Goal: Answer question/provide support: Share knowledge or assist other users

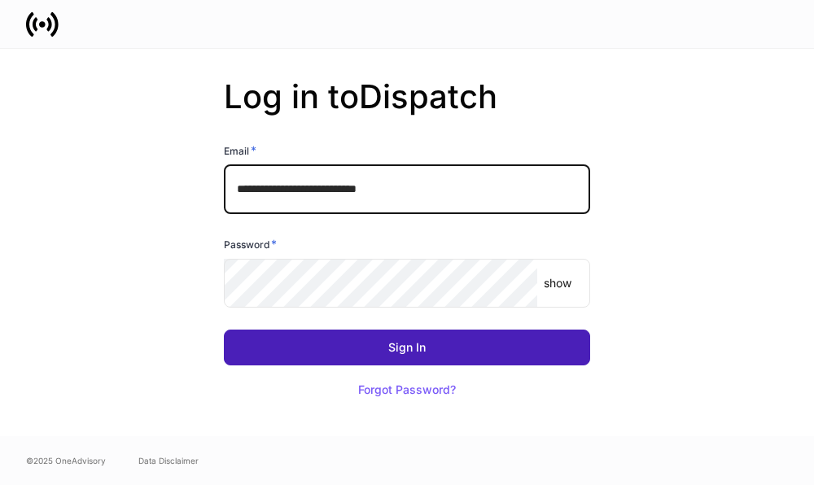
click at [357, 330] on button "Sign In" at bounding box center [407, 348] width 366 height 36
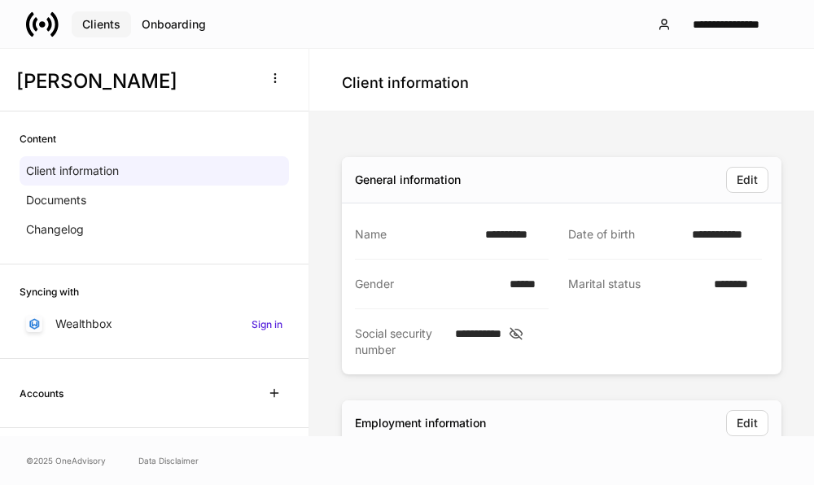
click at [104, 32] on button "Clients" at bounding box center [101, 24] width 59 height 26
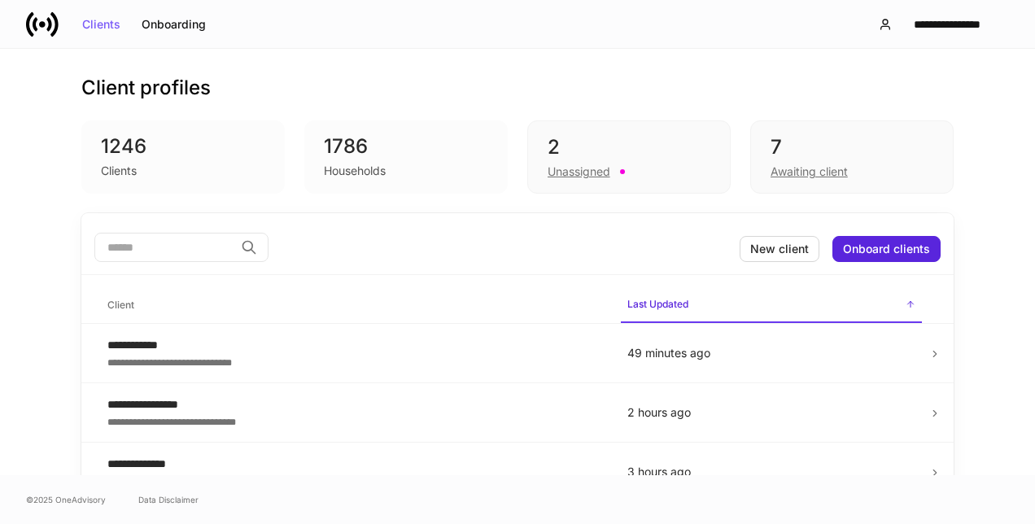
click at [555, 168] on div "Unassigned" at bounding box center [579, 172] width 63 height 16
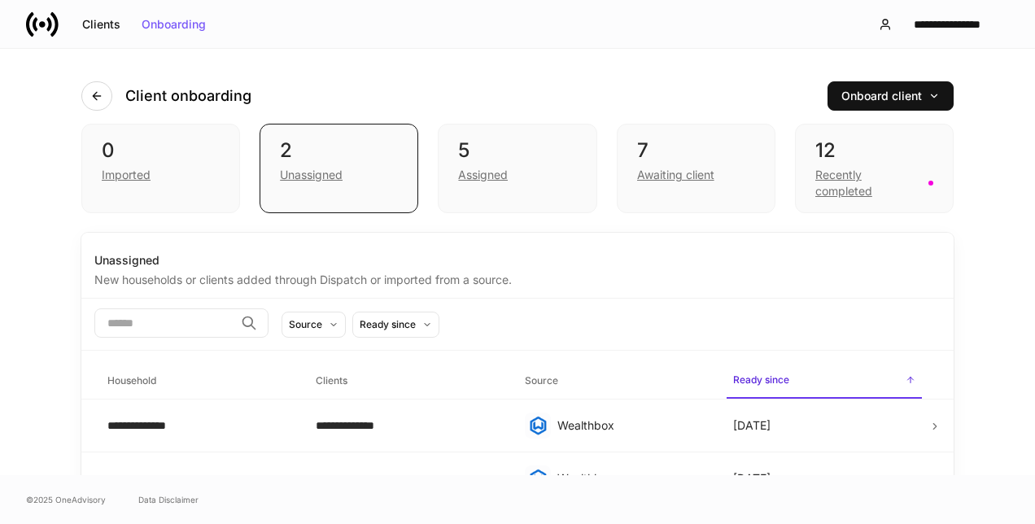
scroll to position [28, 0]
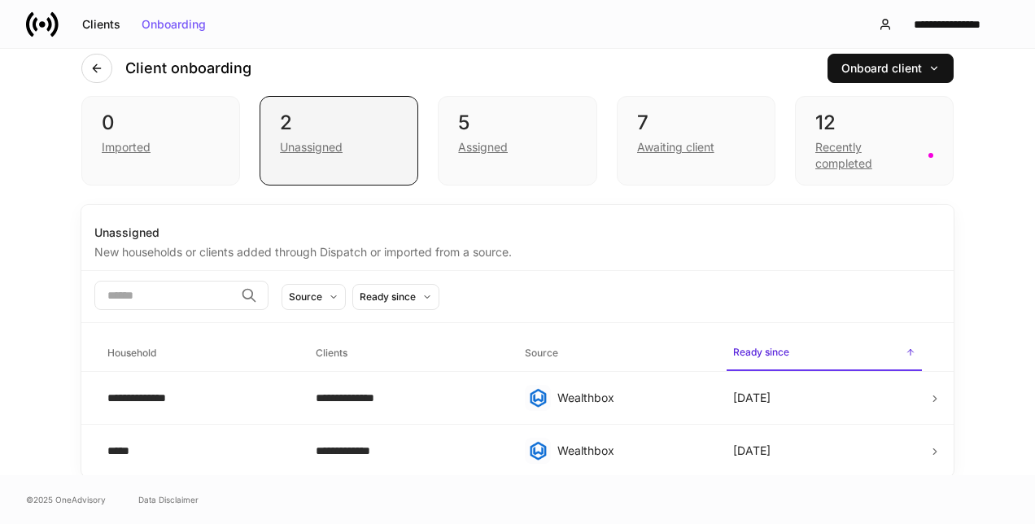
click at [334, 146] on div "Unassigned" at bounding box center [311, 147] width 63 height 16
click at [477, 145] on div "Assigned" at bounding box center [483, 147] width 50 height 16
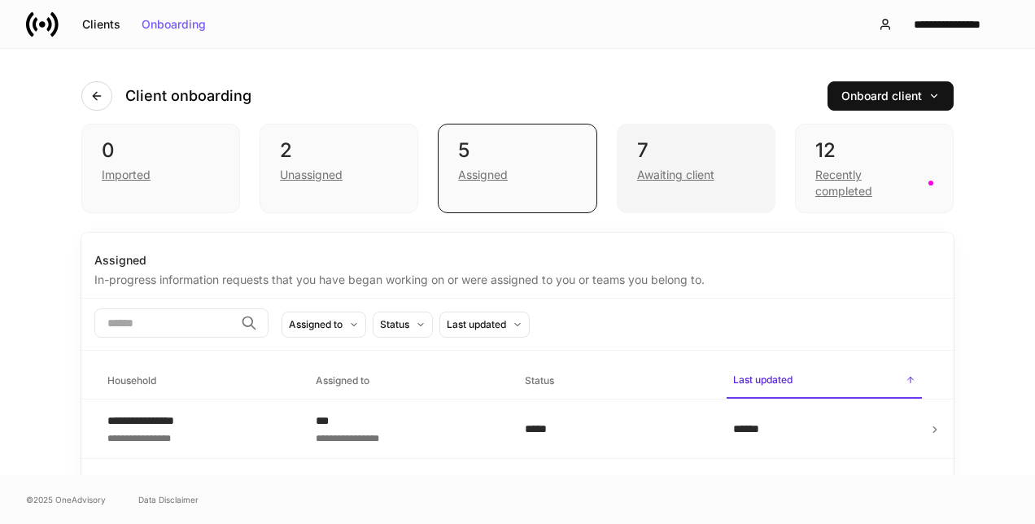
click at [671, 168] on div "Awaiting client" at bounding box center [675, 175] width 77 height 16
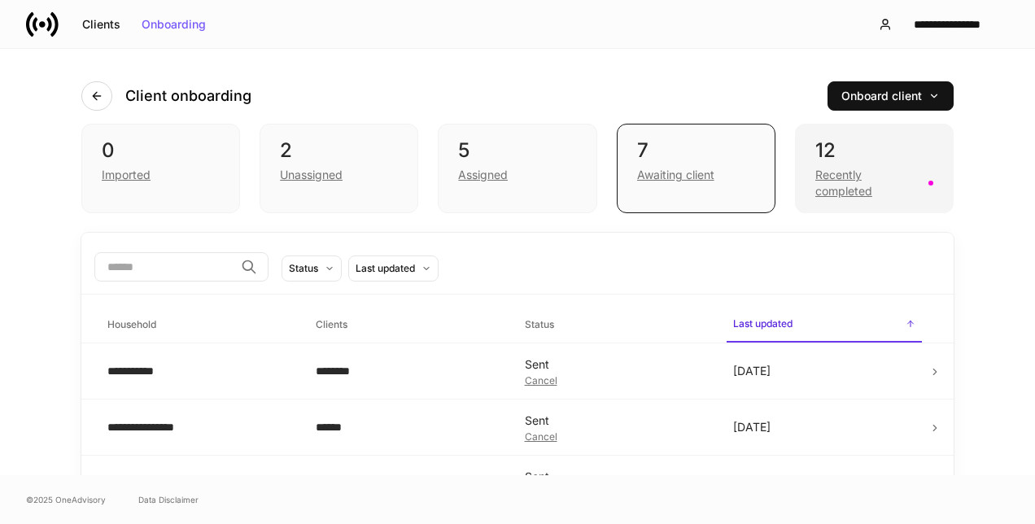
click at [813, 184] on div "Recently completed" at bounding box center [866, 183] width 103 height 33
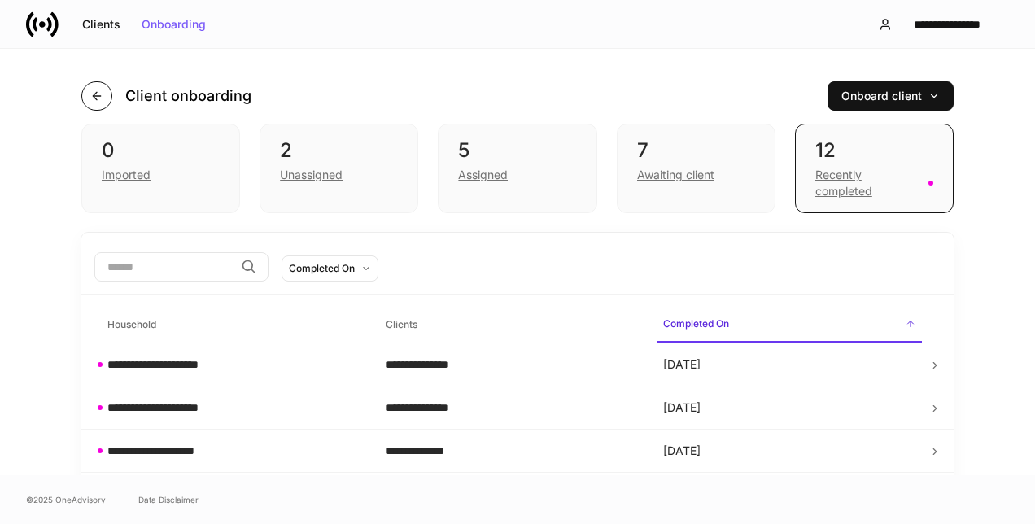
click at [93, 99] on icon "button" at bounding box center [96, 96] width 13 height 13
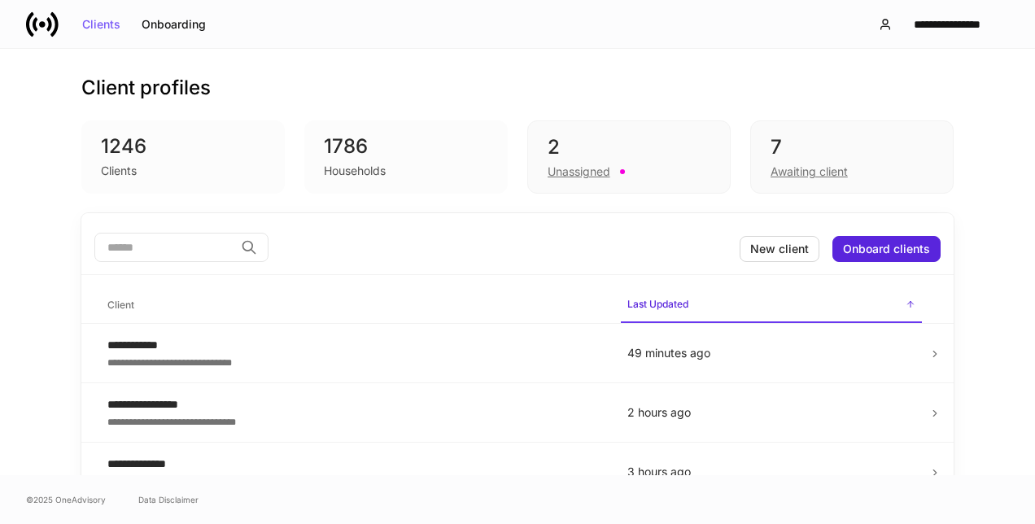
click at [137, 244] on input "search" at bounding box center [164, 247] width 140 height 29
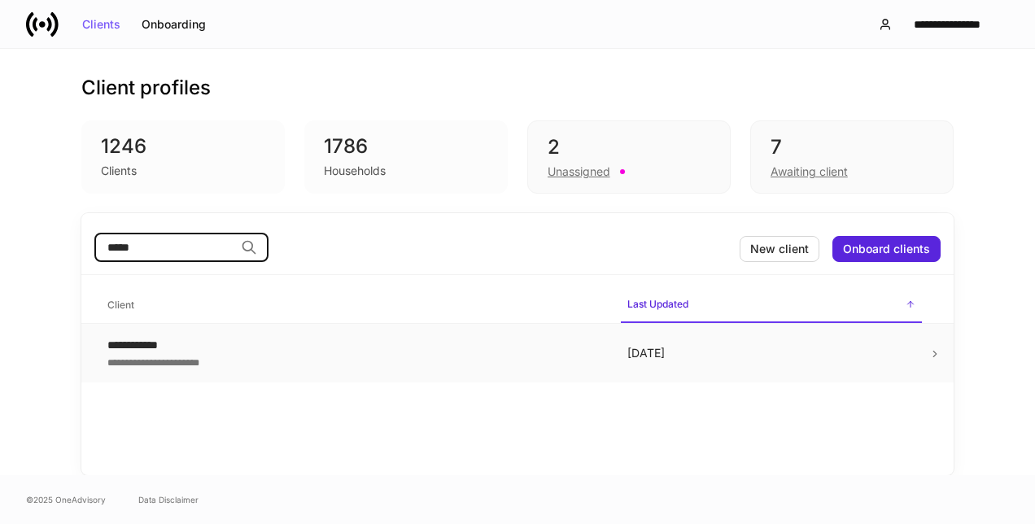
type input "*****"
click at [163, 353] on div "**********" at bounding box center [354, 361] width 494 height 16
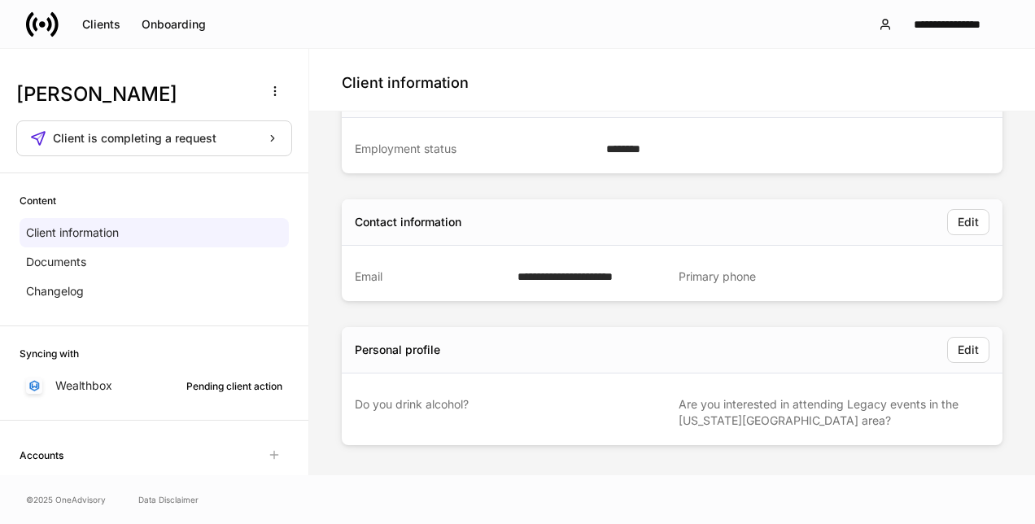
scroll to position [264, 0]
click at [208, 143] on span "Client is completing a request" at bounding box center [135, 138] width 164 height 11
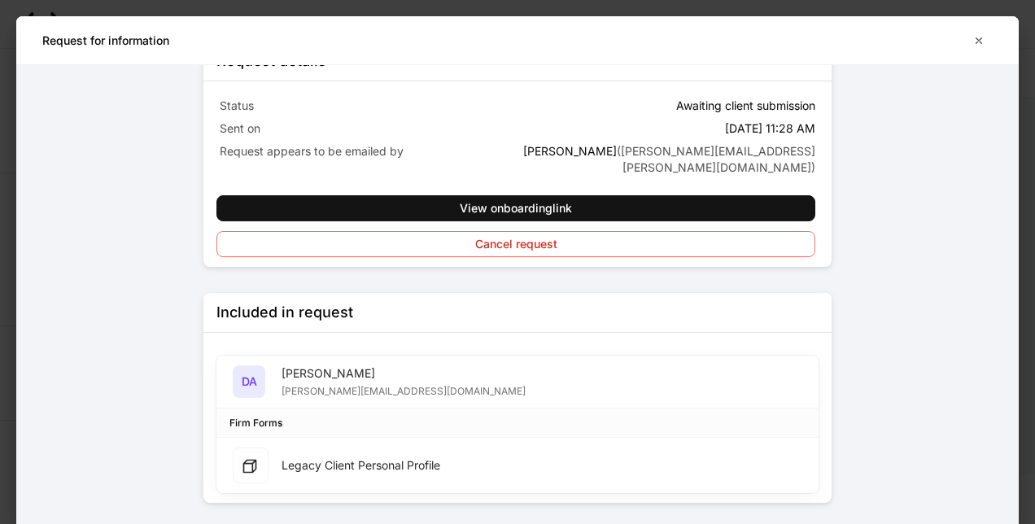
scroll to position [16, 0]
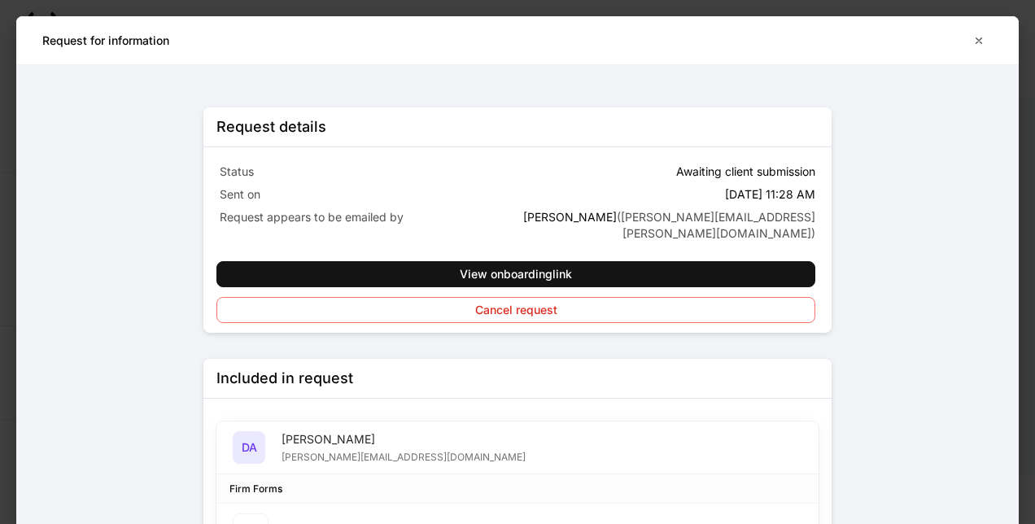
click at [813, 324] on div "Request details Status Awaiting client submission Sent on Jul 21, 11:28 AM Requ…" at bounding box center [517, 294] width 1002 height 459
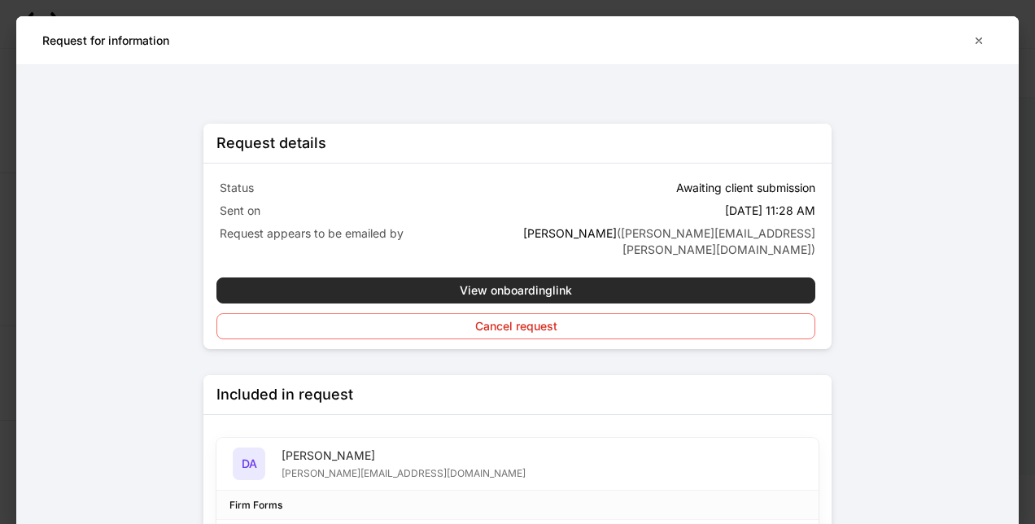
scroll to position [1, 0]
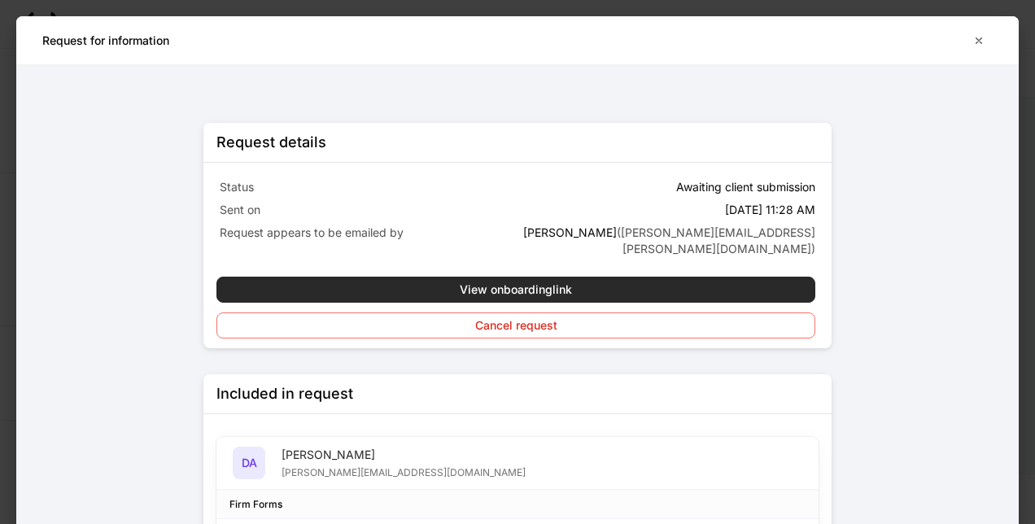
click at [710, 277] on button "View onboarding link" at bounding box center [515, 290] width 599 height 26
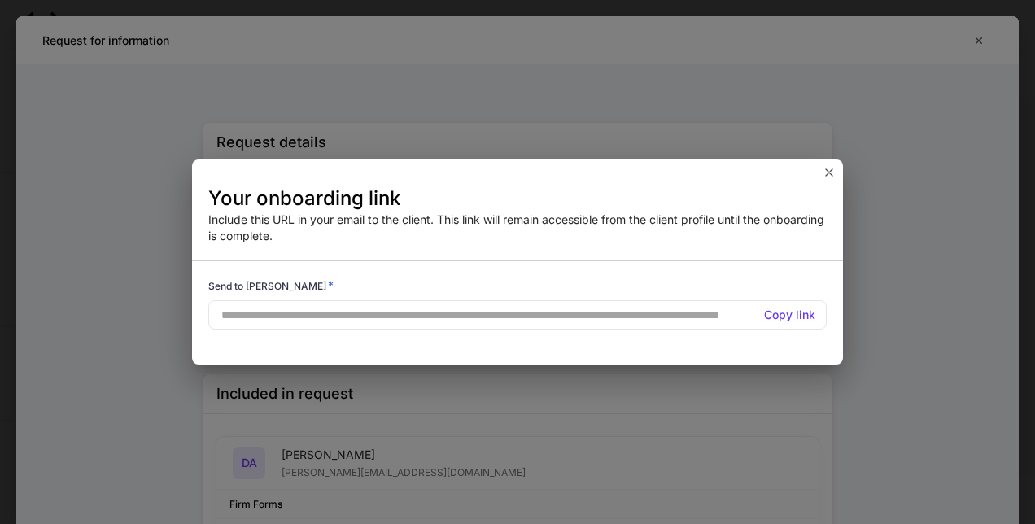
click at [779, 312] on h5 "Copy link" at bounding box center [789, 315] width 51 height 16
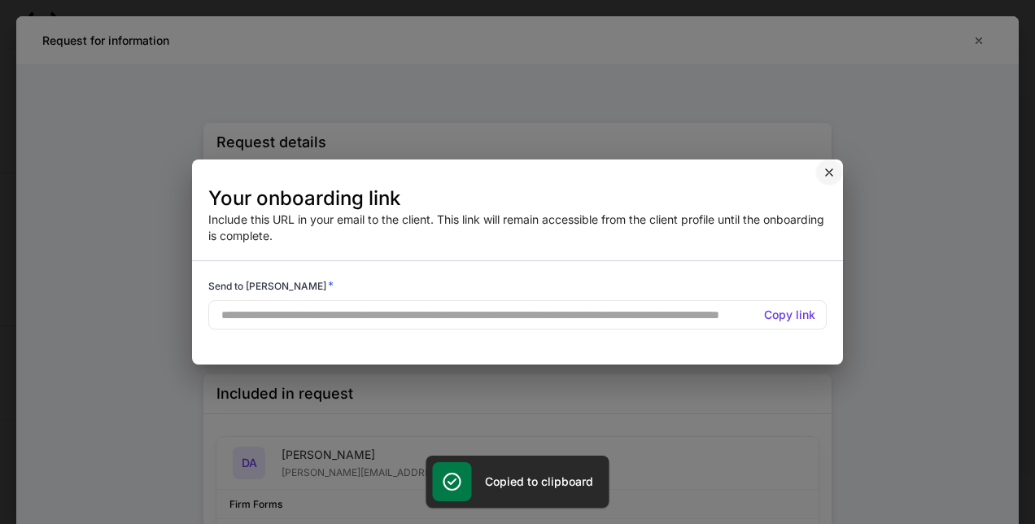
click at [813, 166] on icon "button" at bounding box center [829, 172] width 13 height 13
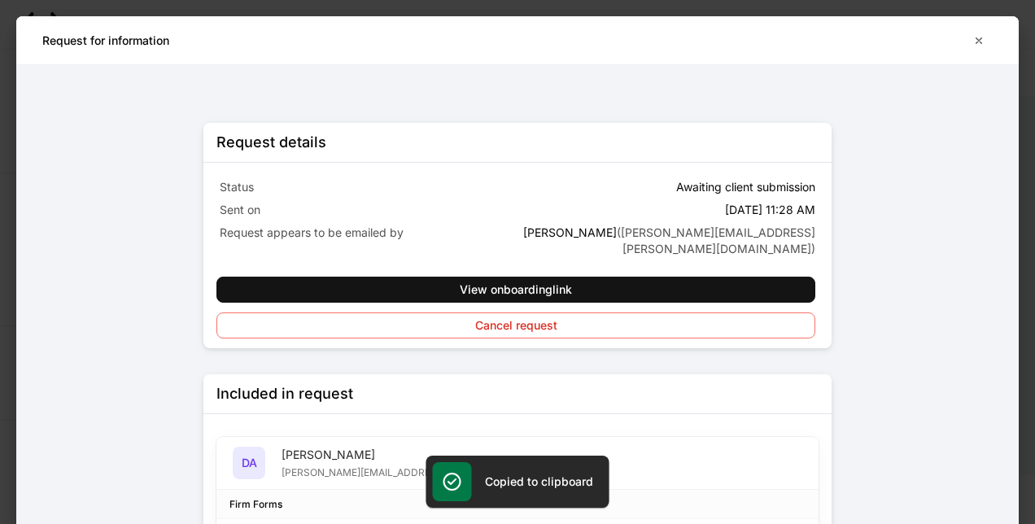
click at [813, 315] on div "Request details Status Awaiting client submission Sent on Jul 21, 11:28 AM Requ…" at bounding box center [517, 294] width 1002 height 459
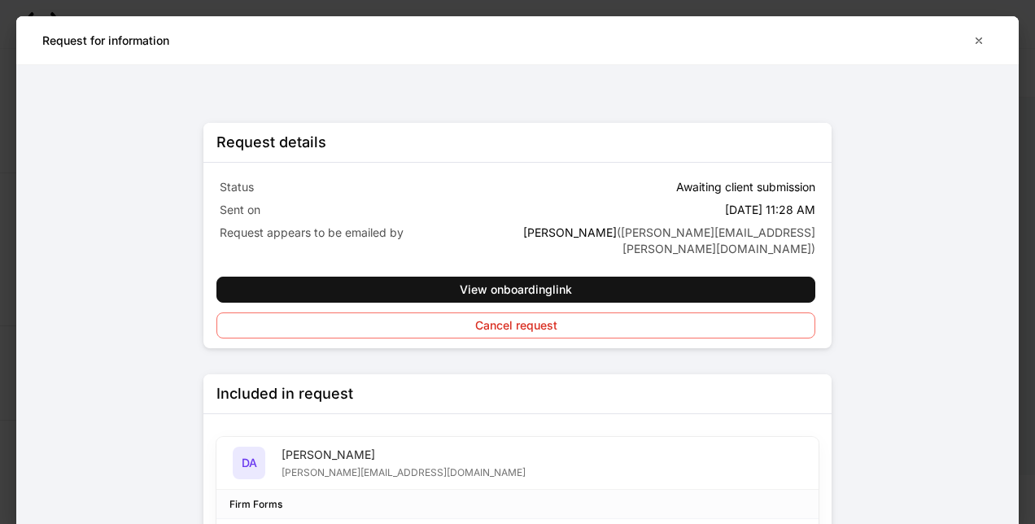
click at [813, 229] on div "Request details Status Awaiting client submission Sent on Jul 21, 11:28 AM Requ…" at bounding box center [517, 294] width 1002 height 459
click at [813, 282] on div "Request details Status Awaiting client submission Sent on Jul 21, 11:28 AM Requ…" at bounding box center [517, 294] width 1002 height 459
